Goal: Information Seeking & Learning: Learn about a topic

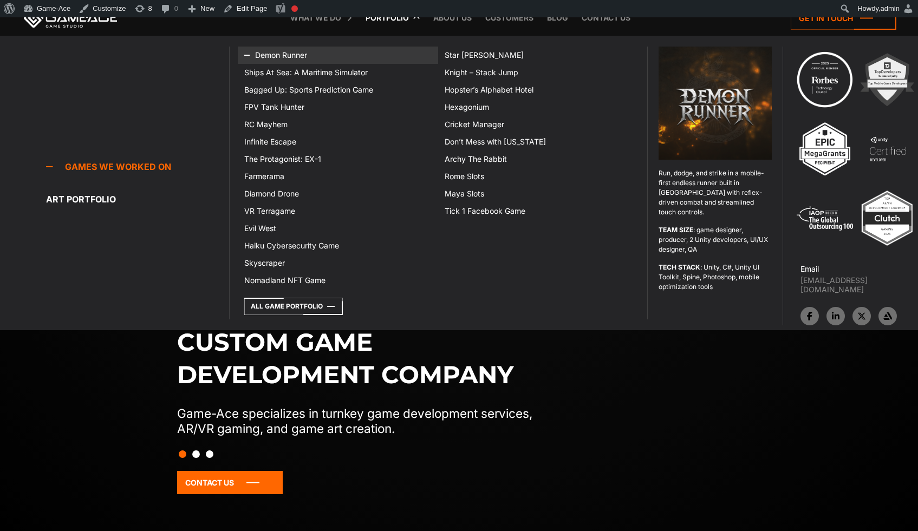
click at [280, 57] on link "Demon Runner" at bounding box center [338, 55] width 200 height 17
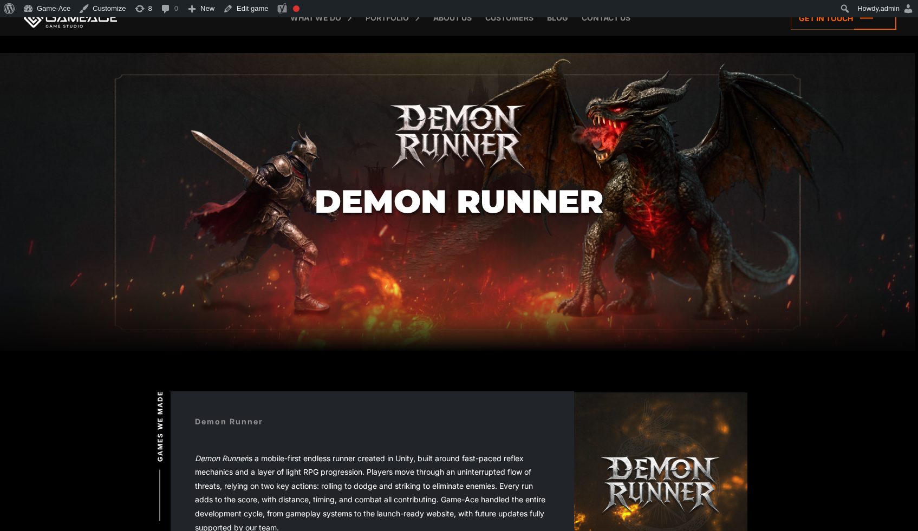
click at [578, 217] on h1 "Demon Runner" at bounding box center [459, 201] width 289 height 35
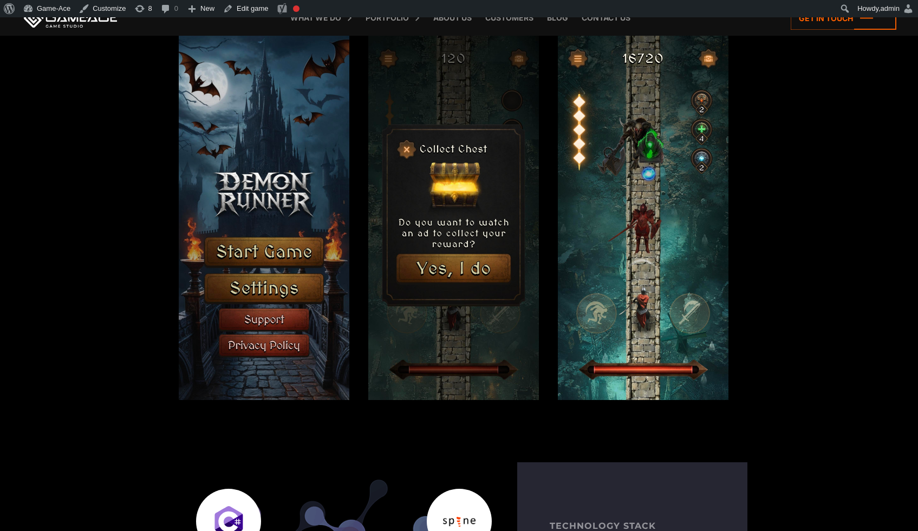
scroll to position [1246, 0]
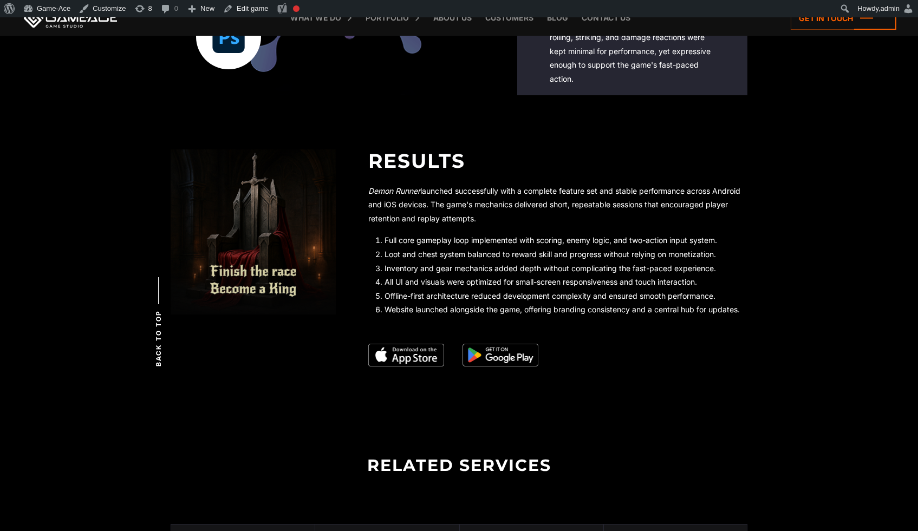
scroll to position [1980, 0]
